Goal: Task Accomplishment & Management: Use online tool/utility

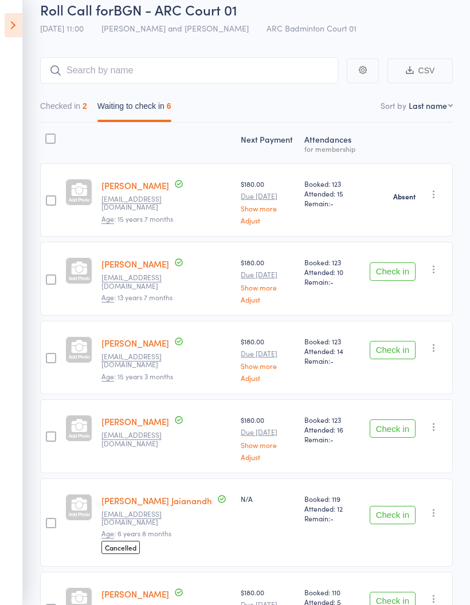
scroll to position [39, 0]
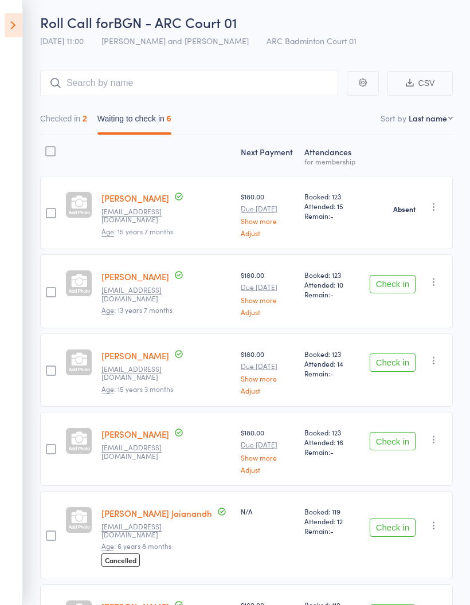
click at [396, 284] on button "Check in" at bounding box center [392, 284] width 46 height 18
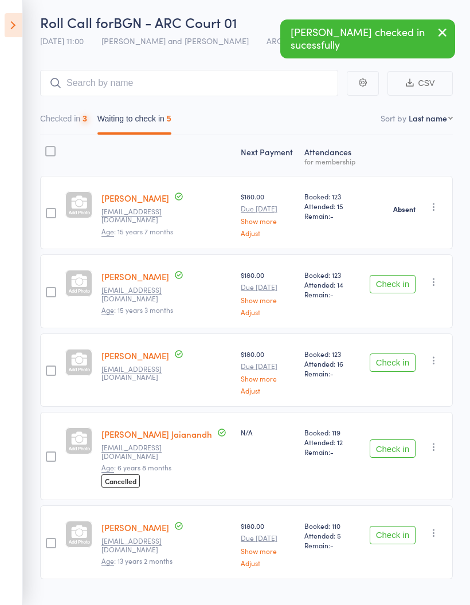
scroll to position [11, 0]
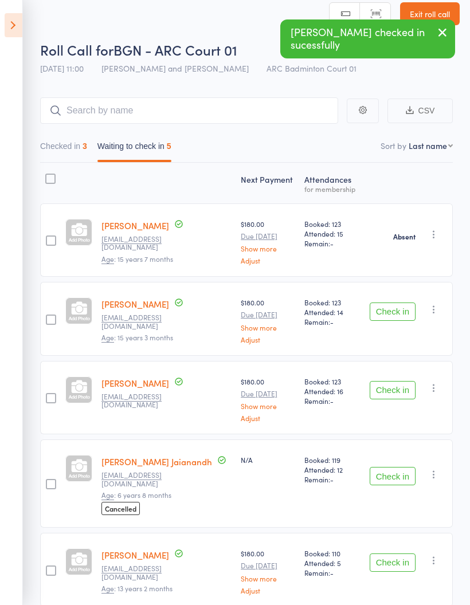
click at [393, 314] on button "Check in" at bounding box center [392, 311] width 46 height 18
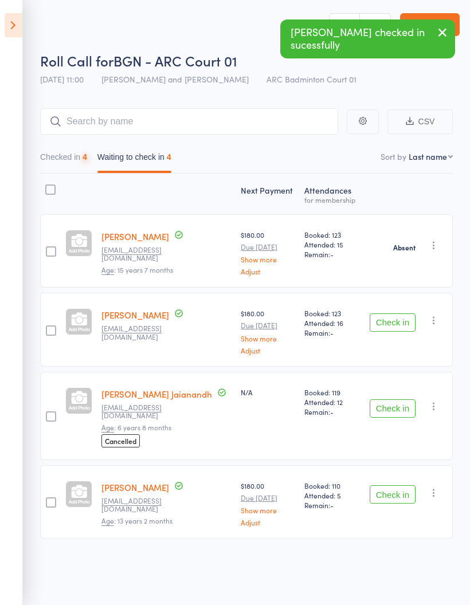
scroll to position [8, 0]
click at [393, 313] on button "Check in" at bounding box center [392, 322] width 46 height 18
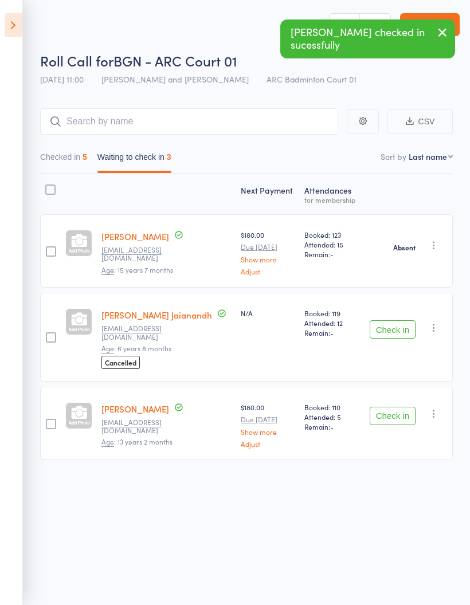
click at [395, 407] on button "Check in" at bounding box center [392, 416] width 46 height 18
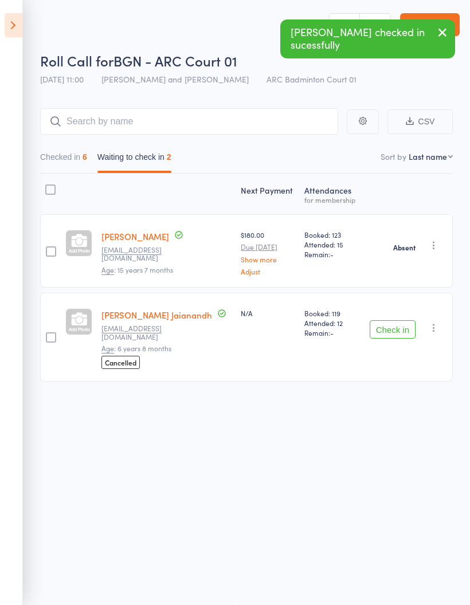
click at [79, 155] on button "Checked in 6" at bounding box center [63, 160] width 47 height 26
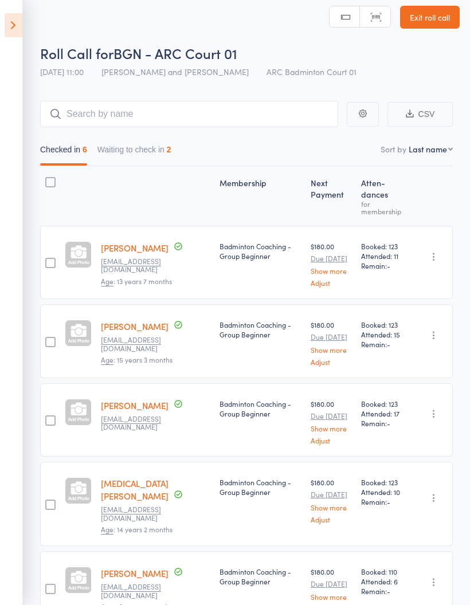
click at [150, 165] on button "Waiting to check in 2" at bounding box center [134, 152] width 74 height 26
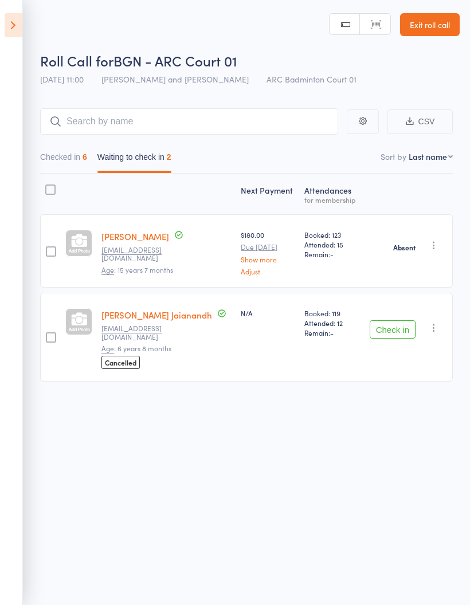
click at [73, 155] on button "Checked in 6" at bounding box center [63, 160] width 47 height 26
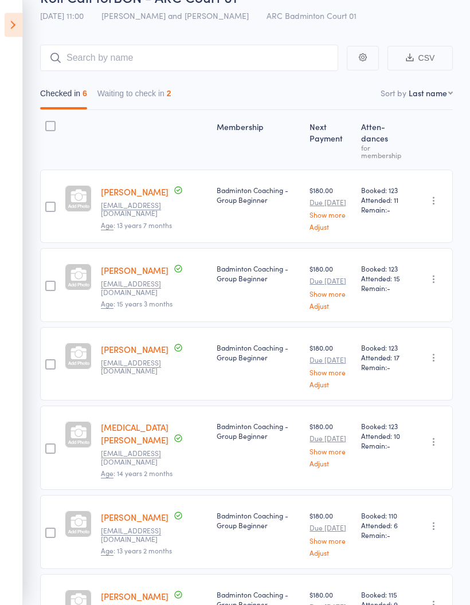
scroll to position [0, 0]
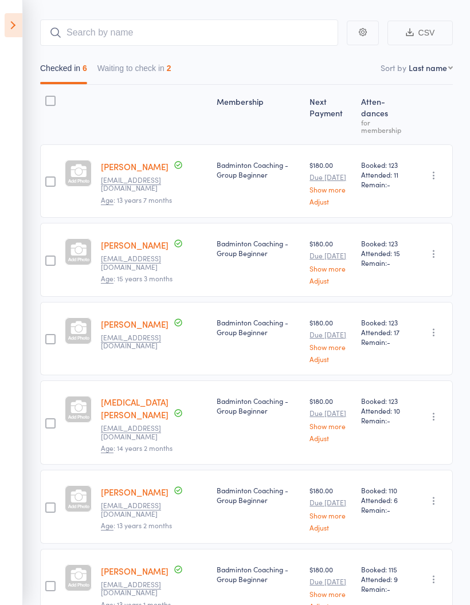
click at [149, 69] on button "Waiting to check in 2" at bounding box center [134, 71] width 74 height 26
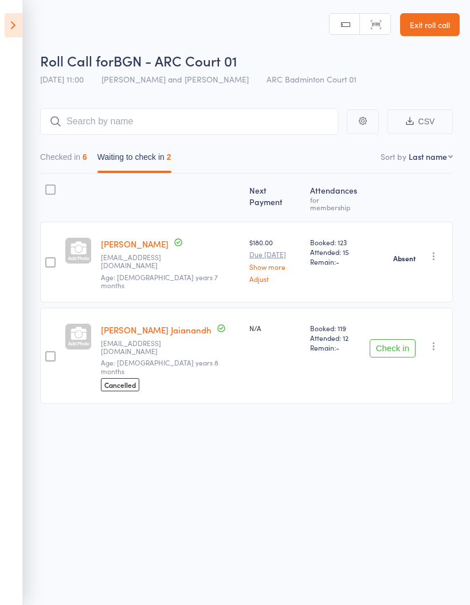
scroll to position [8, 0]
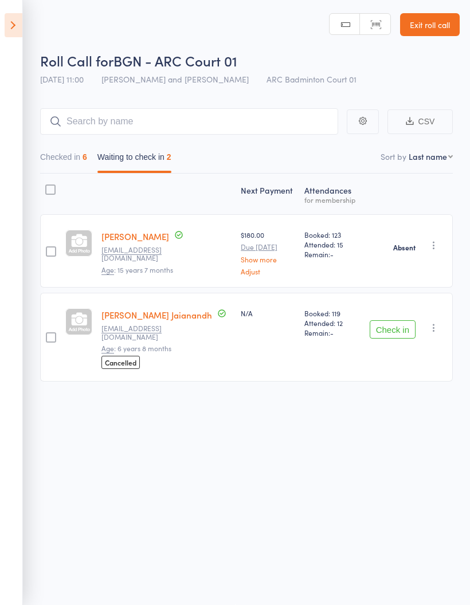
click at [434, 322] on icon "button" at bounding box center [433, 327] width 11 height 11
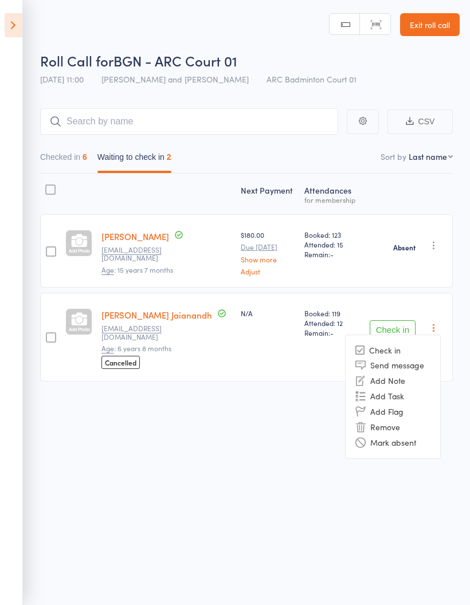
click at [407, 435] on li "Mark absent" at bounding box center [392, 442] width 95 height 15
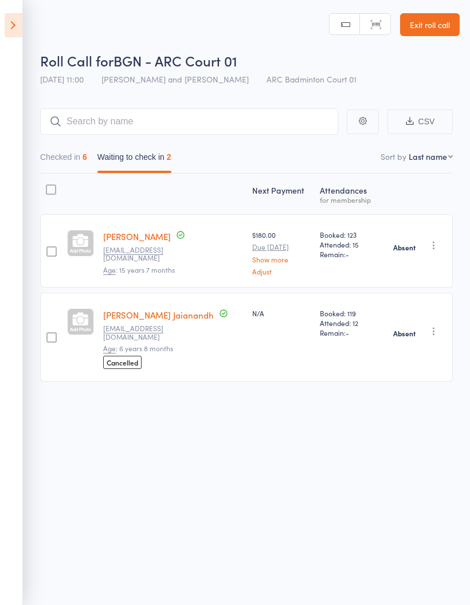
scroll to position [0, 0]
click at [80, 149] on button "Checked in 6" at bounding box center [63, 160] width 47 height 26
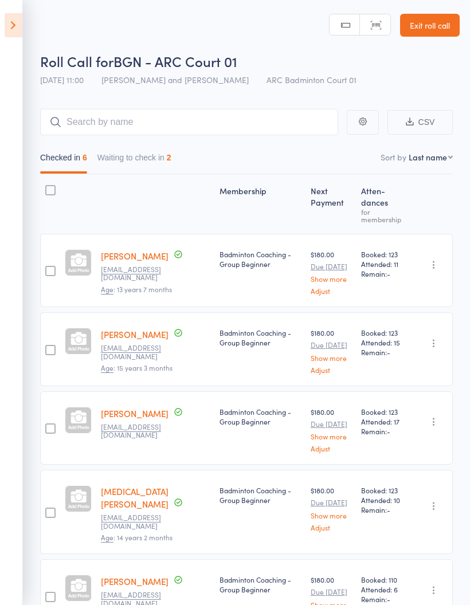
click at [151, 155] on button "Waiting to check in 2" at bounding box center [134, 160] width 74 height 26
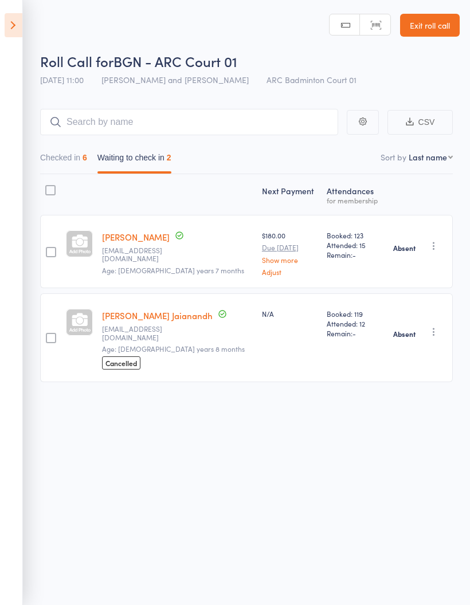
click at [74, 163] on button "Checked in 6" at bounding box center [63, 160] width 47 height 26
